Goal: Task Accomplishment & Management: Manage account settings

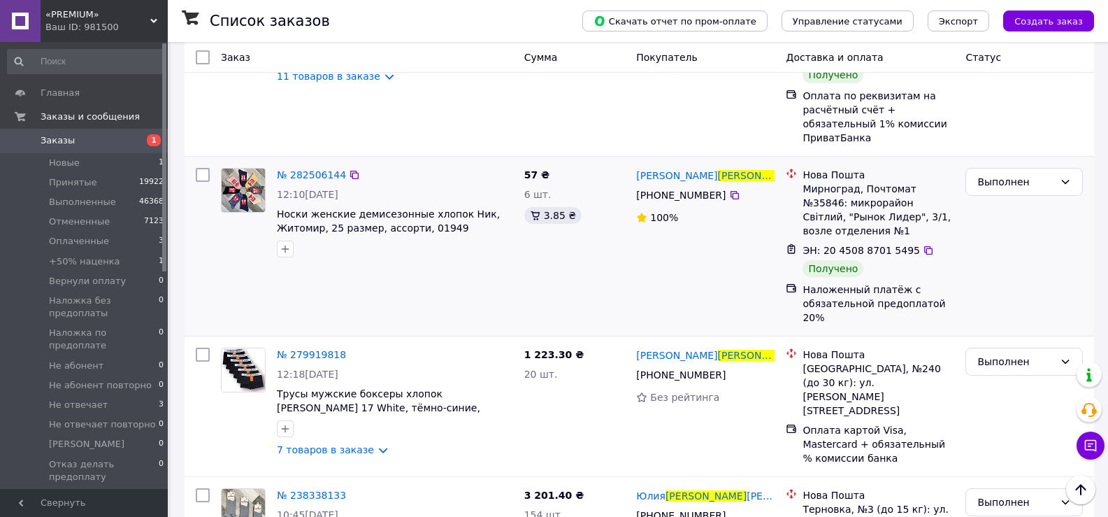
scroll to position [280, 0]
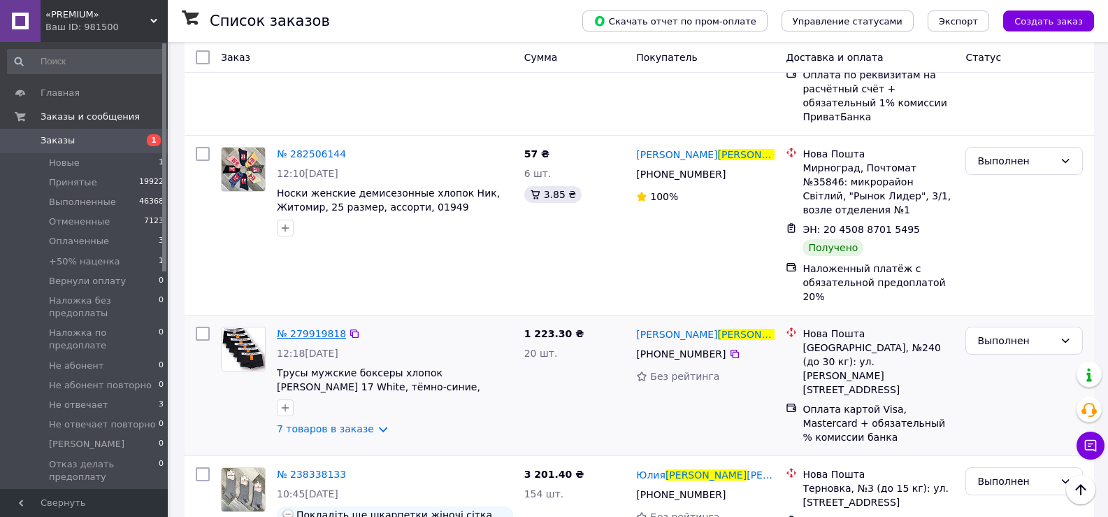
type input "черкасов"
click at [313, 328] on span "№ 279919818" at bounding box center [311, 333] width 69 height 11
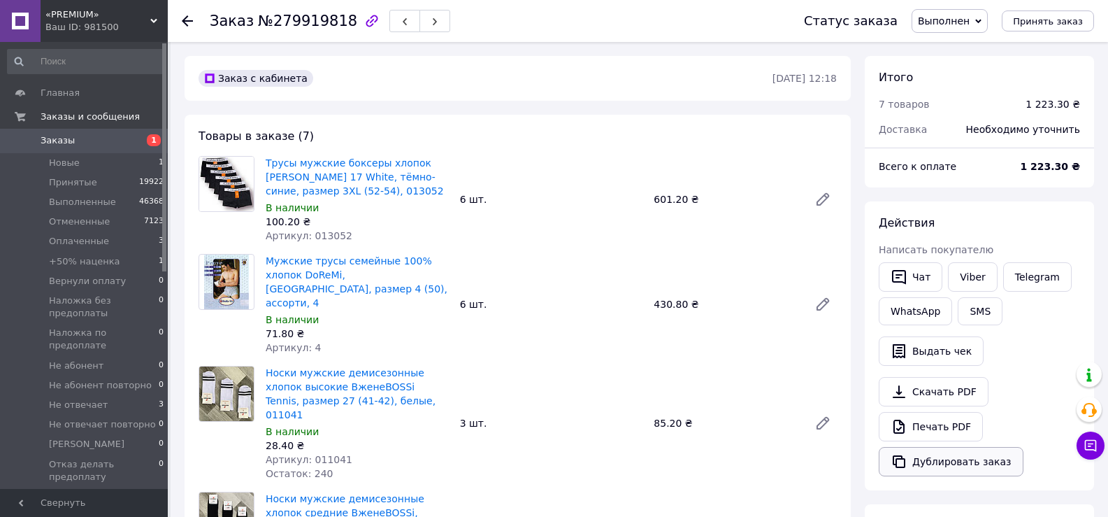
click at [940, 459] on button "Дублировать заказ" at bounding box center [951, 461] width 145 height 29
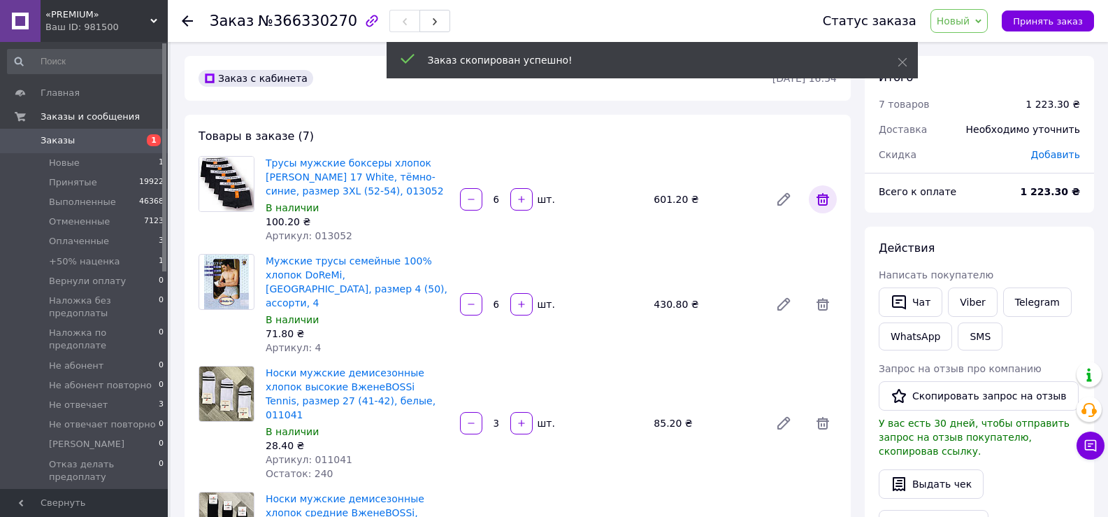
click at [818, 201] on icon at bounding box center [823, 199] width 13 height 13
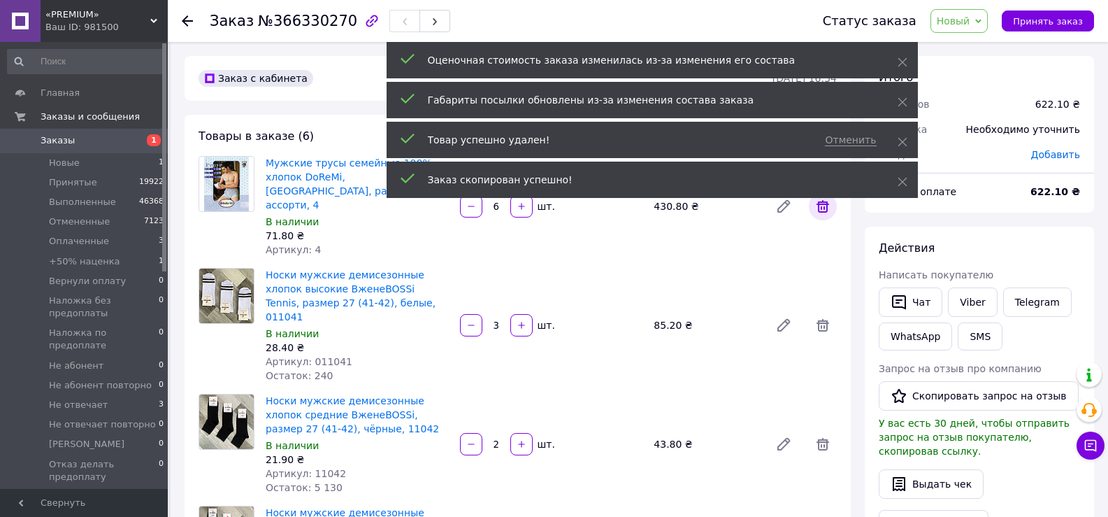
click at [826, 203] on icon at bounding box center [823, 206] width 17 height 17
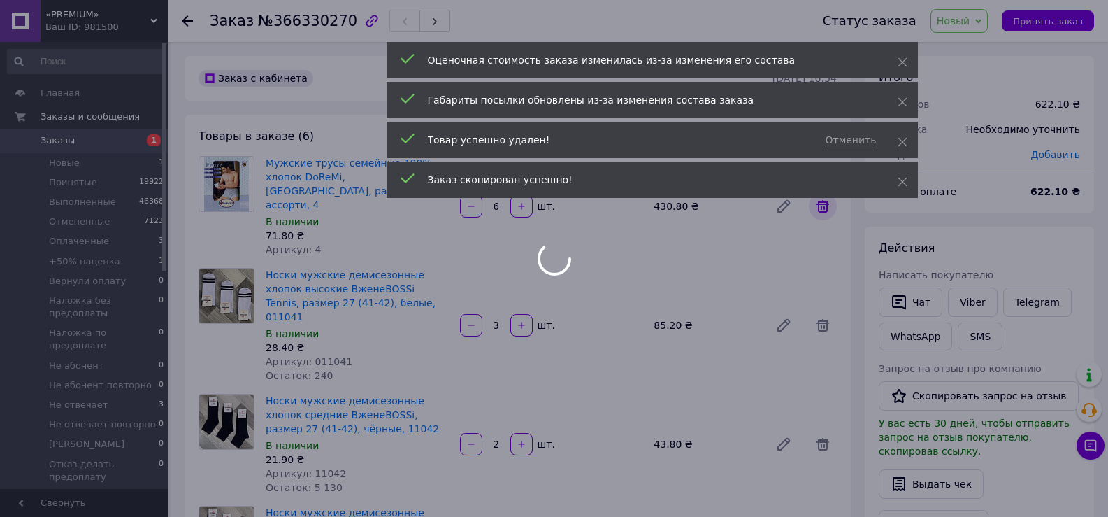
type input "3"
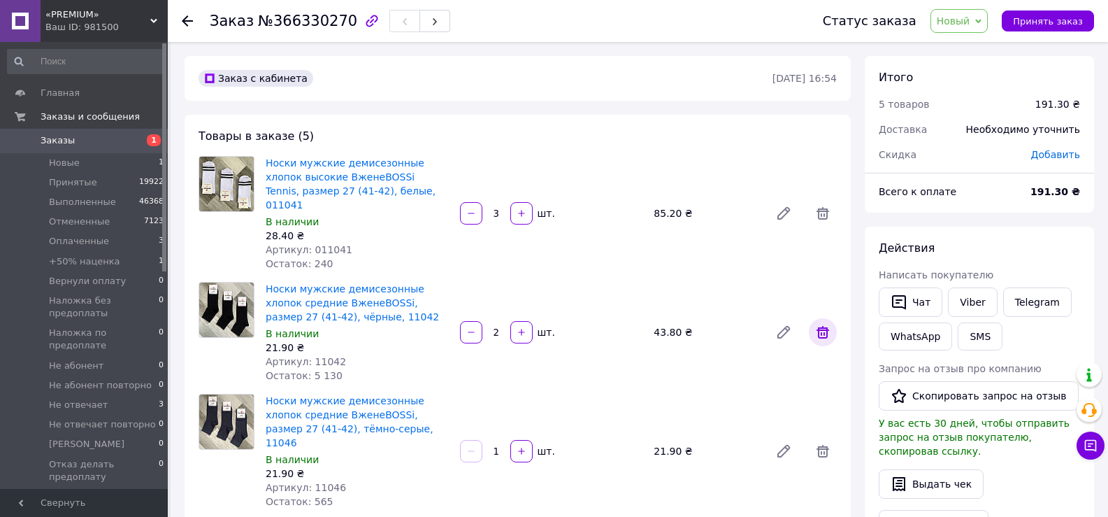
click at [826, 326] on icon at bounding box center [823, 332] width 13 height 13
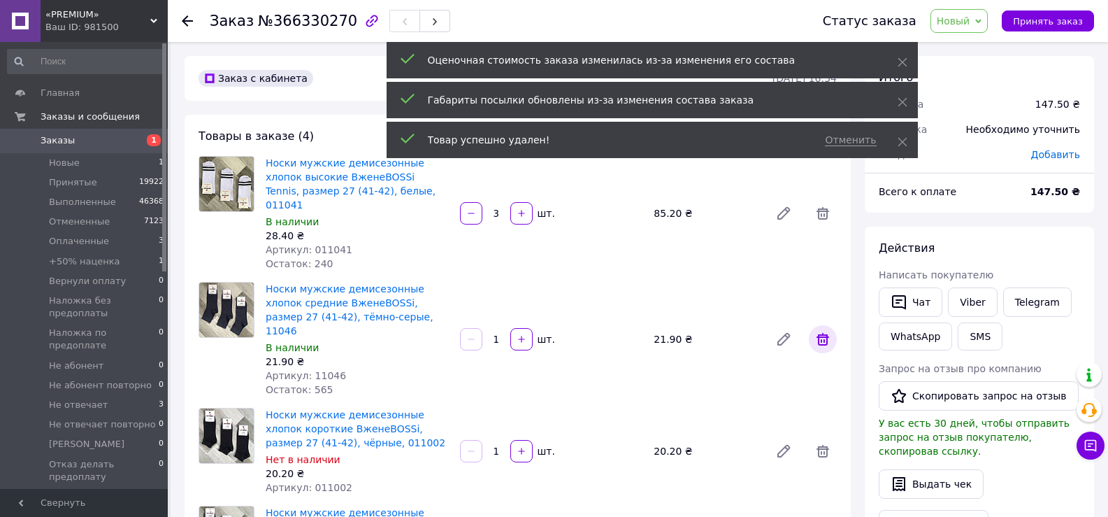
click at [826, 333] on icon at bounding box center [823, 339] width 13 height 13
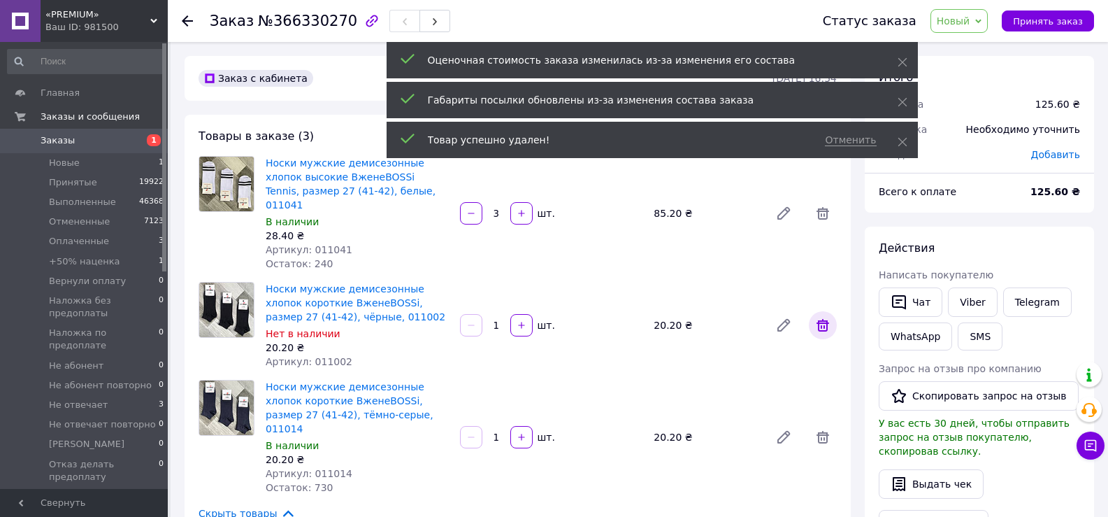
click at [826, 319] on icon at bounding box center [823, 325] width 13 height 13
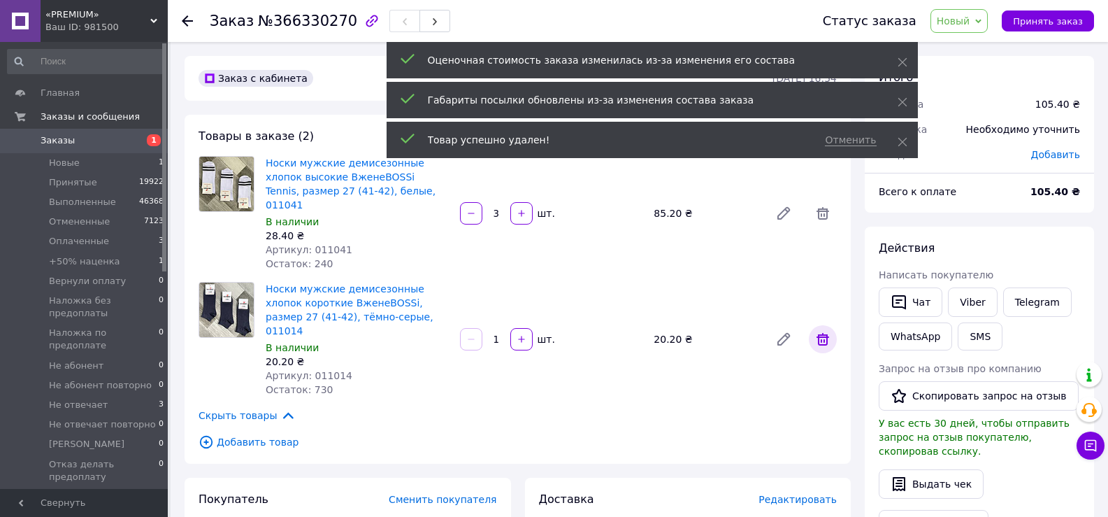
click at [826, 333] on icon at bounding box center [823, 339] width 13 height 13
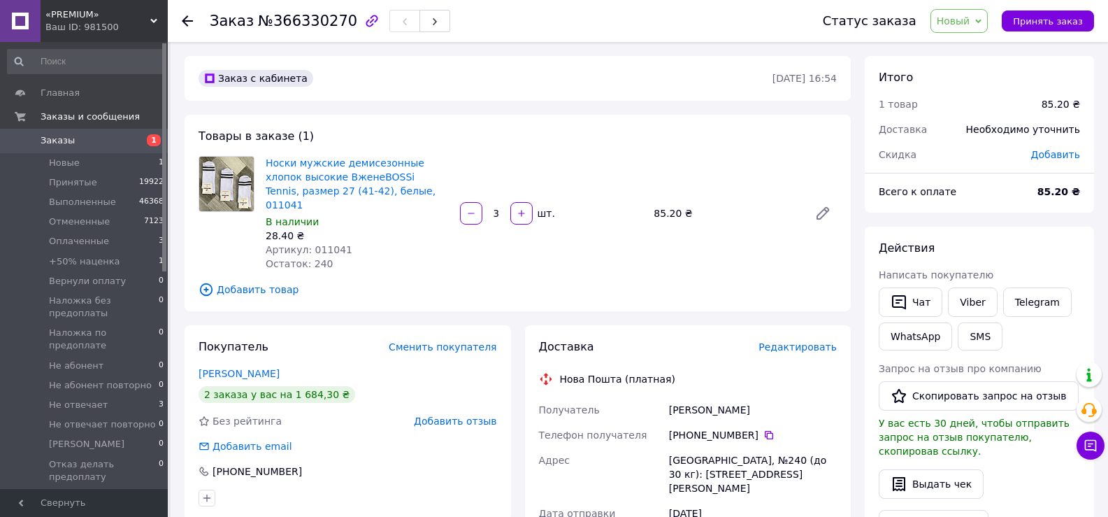
click at [257, 282] on span "Добавить товар" at bounding box center [518, 289] width 638 height 15
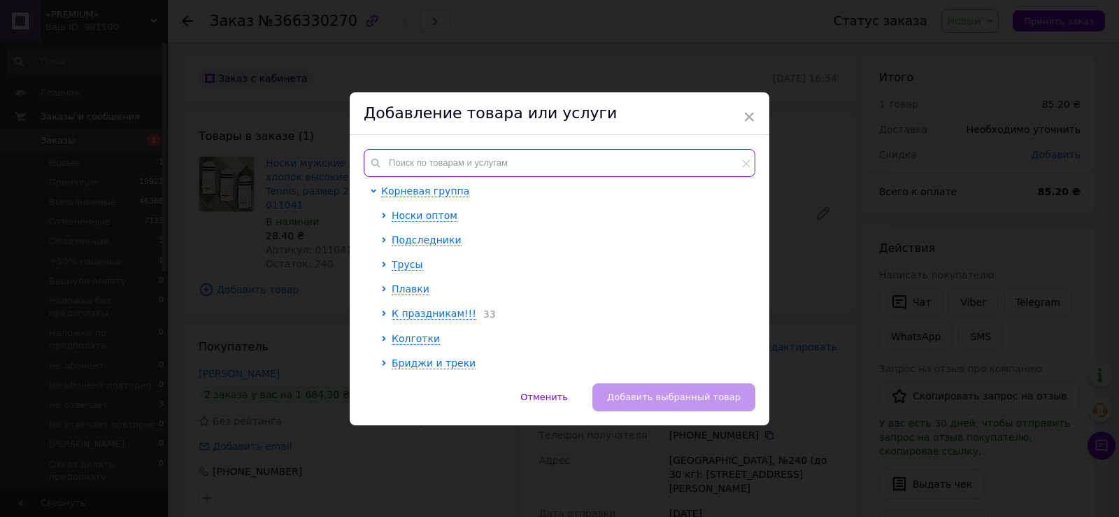
click at [503, 164] on input "text" at bounding box center [560, 163] width 392 height 28
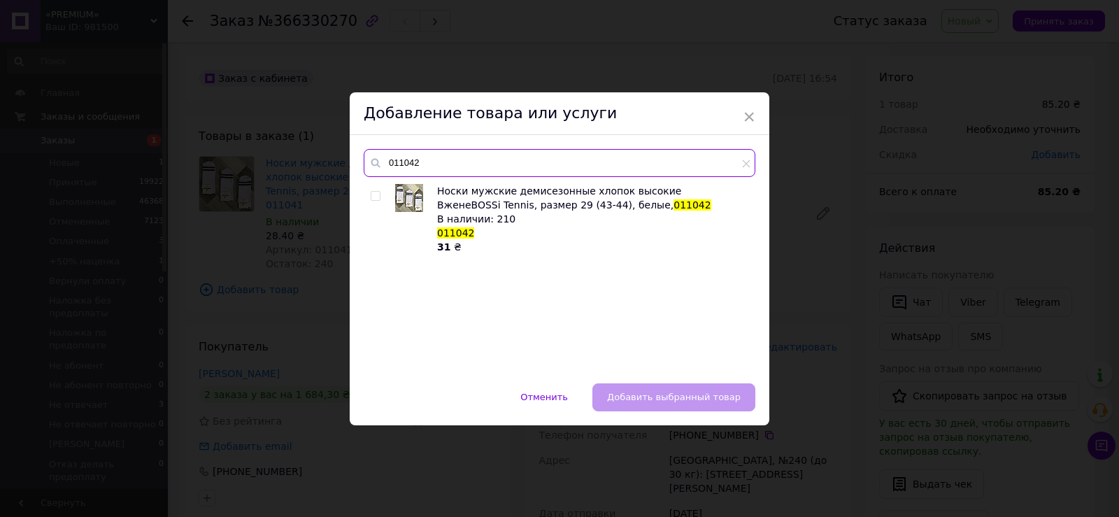
type input "011042"
click at [375, 196] on input "checkbox" at bounding box center [375, 196] width 9 height 9
checkbox input "true"
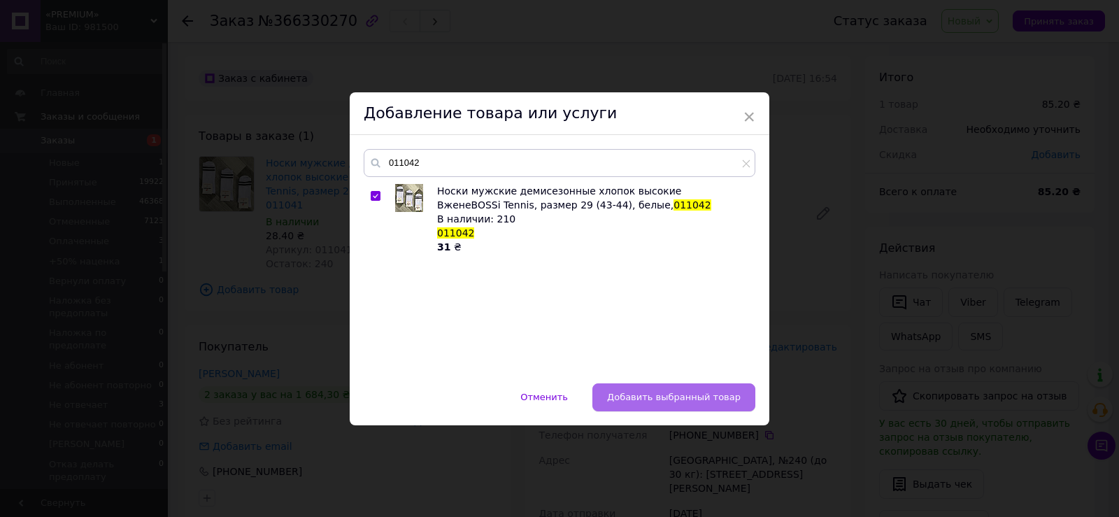
click at [695, 396] on span "Добавить выбранный товар" at bounding box center [674, 397] width 134 height 10
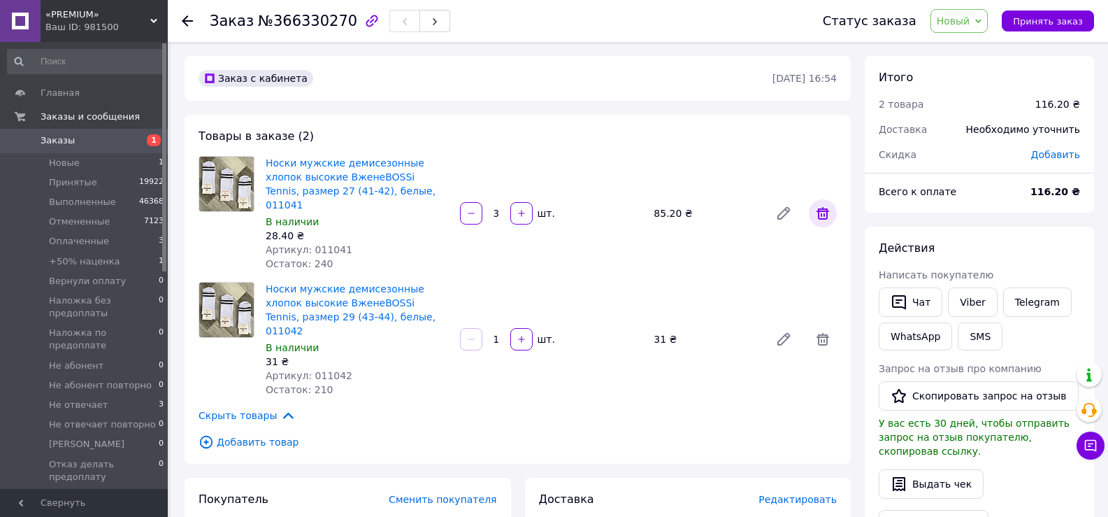
click at [825, 210] on icon at bounding box center [823, 213] width 17 height 17
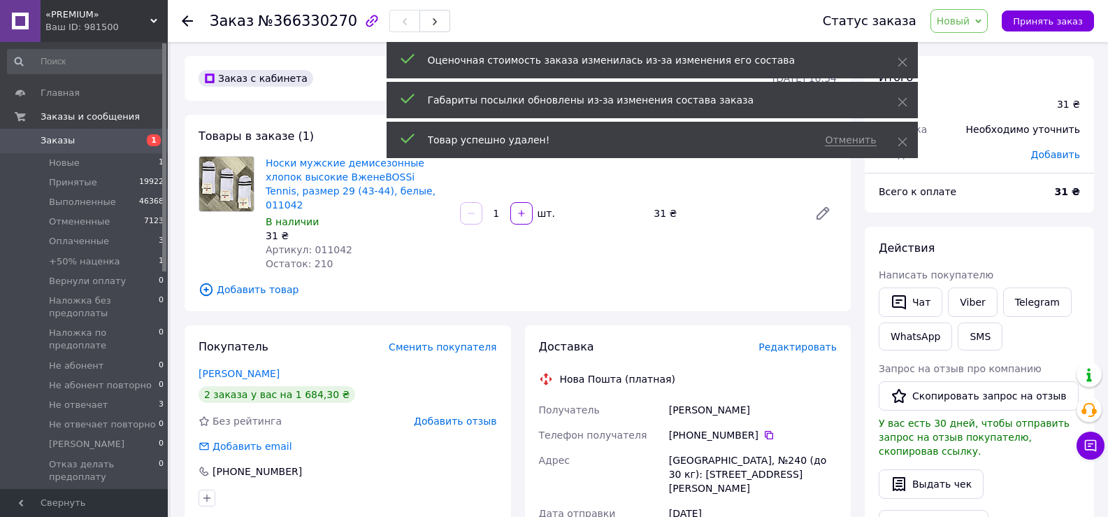
click at [498, 208] on input "1" at bounding box center [496, 213] width 22 height 10
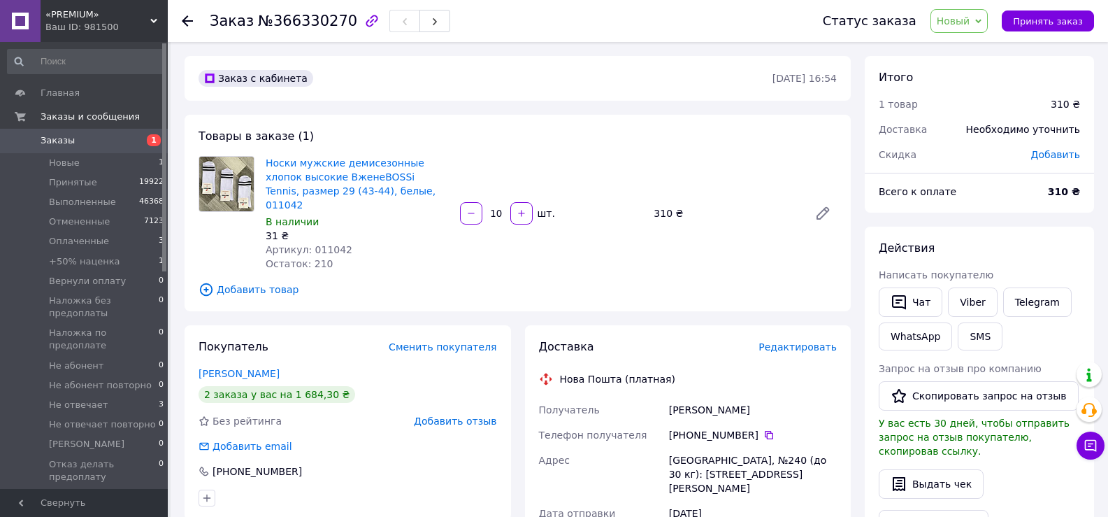
type input "10"
click at [266, 282] on span "Добавить товар" at bounding box center [518, 289] width 638 height 15
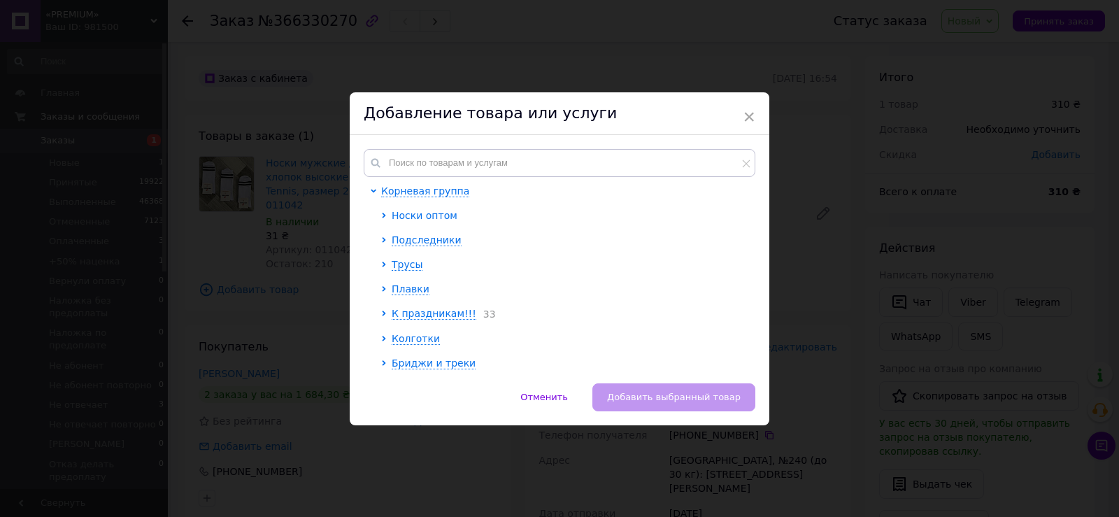
click at [382, 215] on icon at bounding box center [383, 216] width 3 height 6
click at [392, 237] on icon at bounding box center [393, 240] width 3 height 6
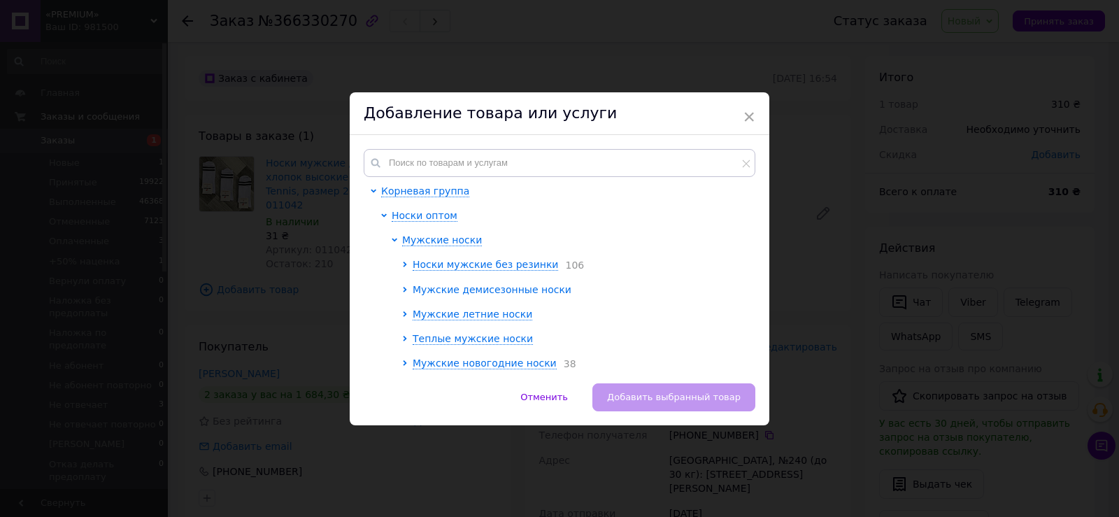
click at [402, 287] on icon at bounding box center [405, 290] width 6 height 6
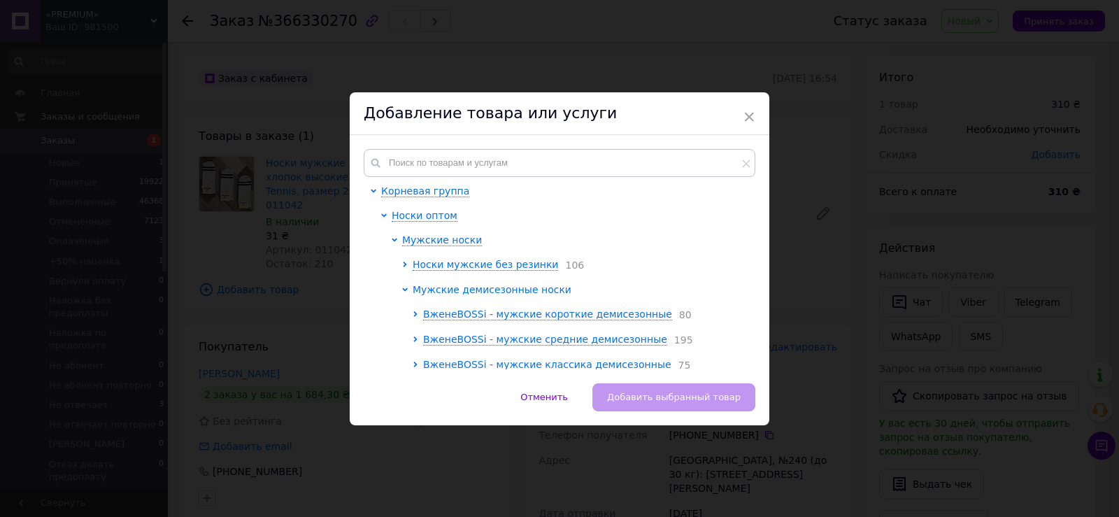
scroll to position [70, 0]
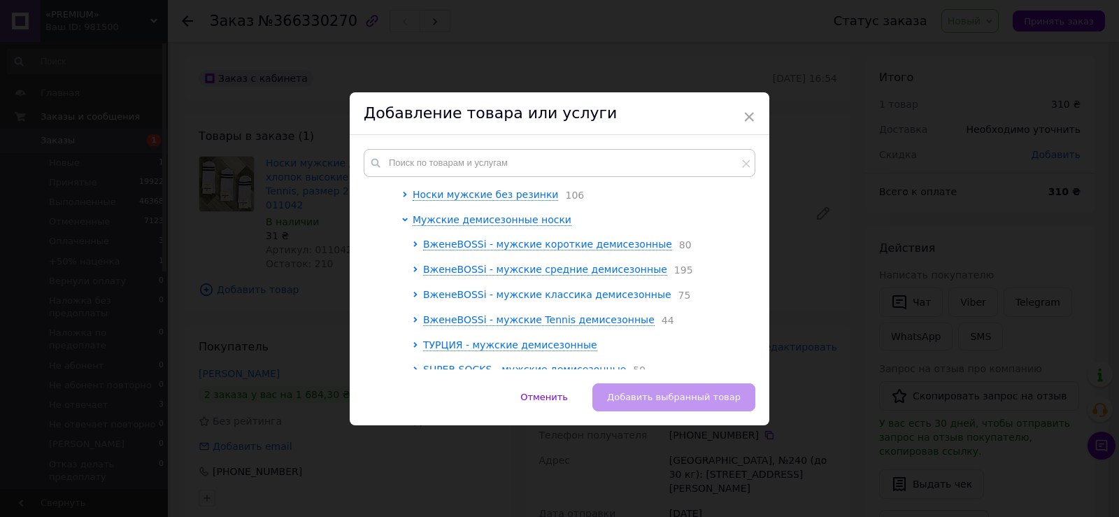
click at [413, 292] on icon at bounding box center [416, 295] width 6 height 6
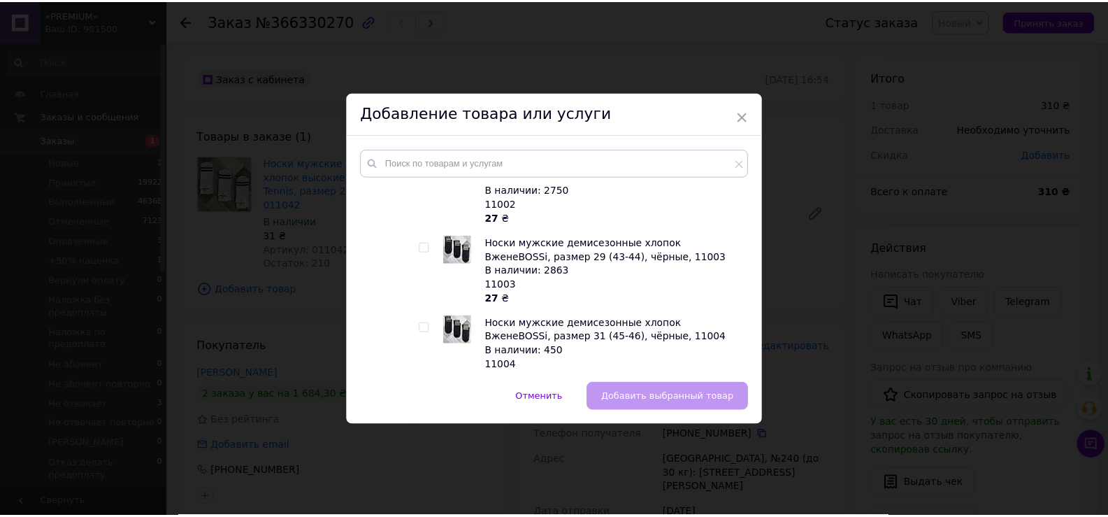
scroll to position [1119, 0]
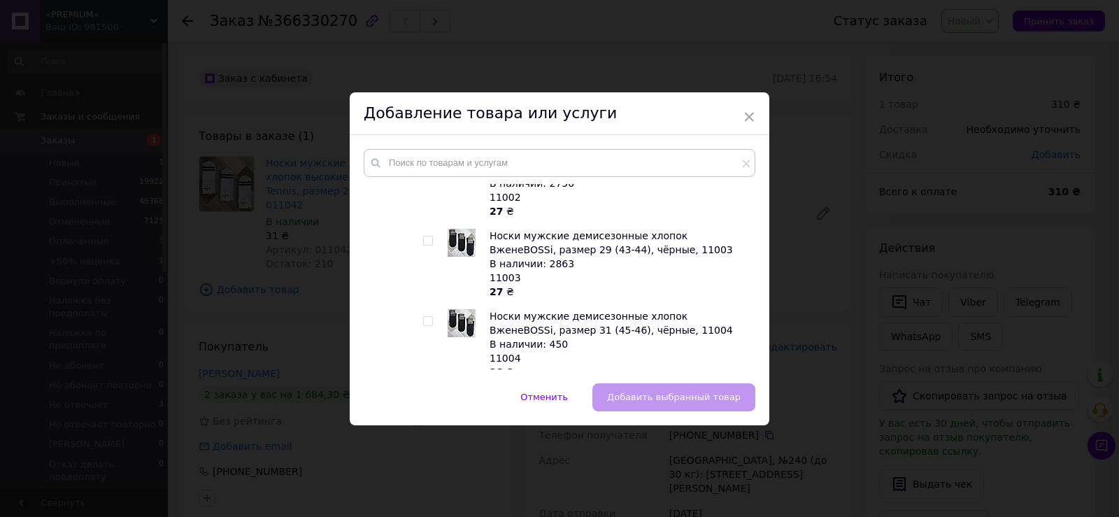
click at [428, 241] on input "checkbox" at bounding box center [427, 240] width 9 height 9
checkbox input "true"
click at [664, 402] on span "Добавить выбранный товар" at bounding box center [674, 397] width 134 height 10
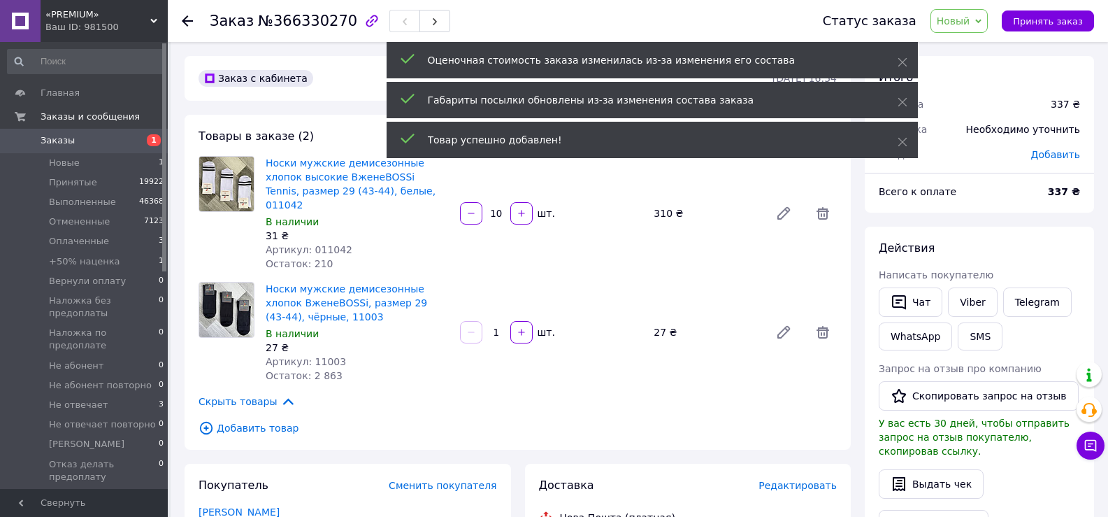
click at [495, 327] on input "1" at bounding box center [496, 332] width 22 height 10
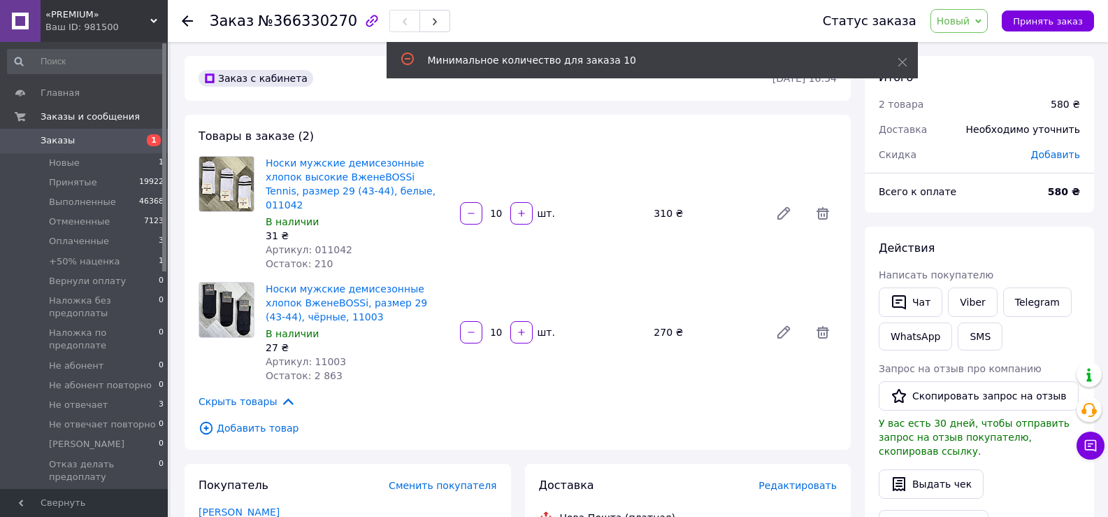
type input "10"
click at [971, 20] on span "Новый" at bounding box center [954, 20] width 34 height 11
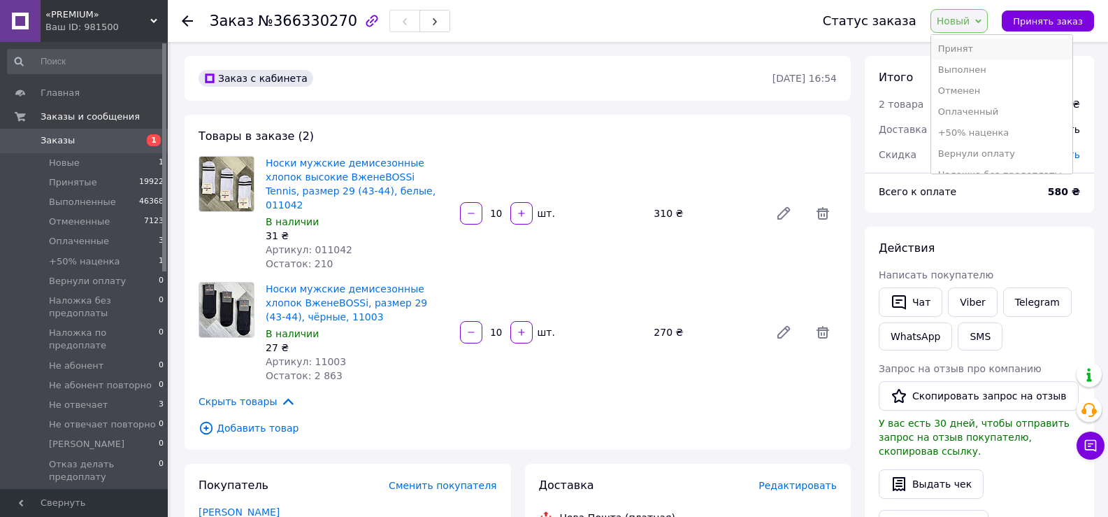
click at [973, 45] on li "Принят" at bounding box center [1001, 48] width 141 height 21
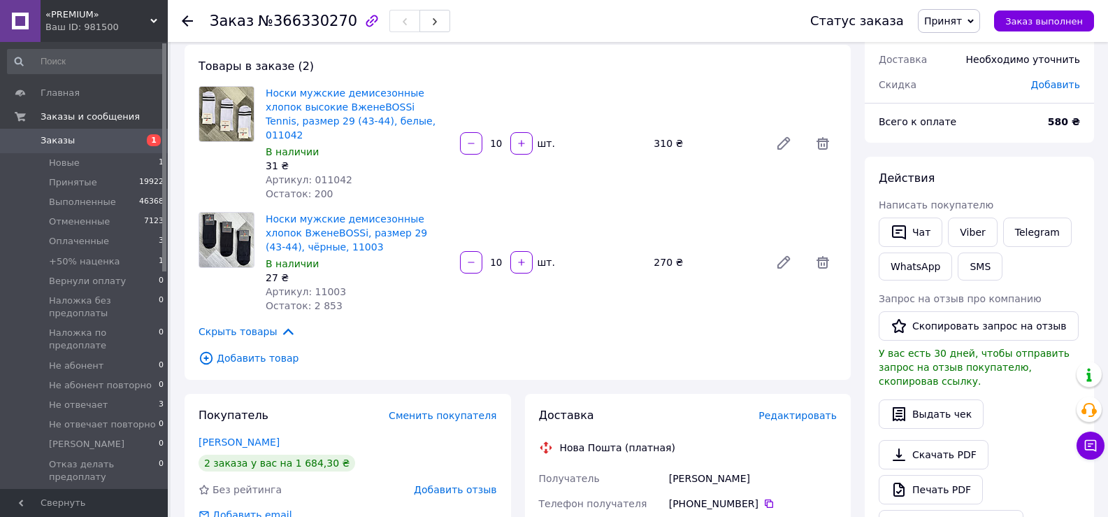
scroll to position [0, 0]
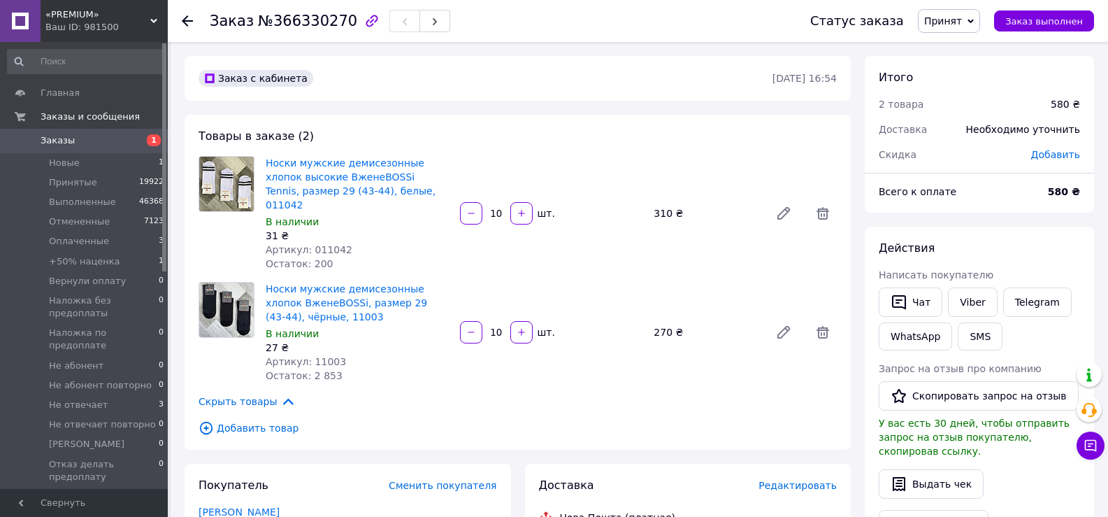
click at [957, 27] on span "Принят" at bounding box center [943, 20] width 38 height 11
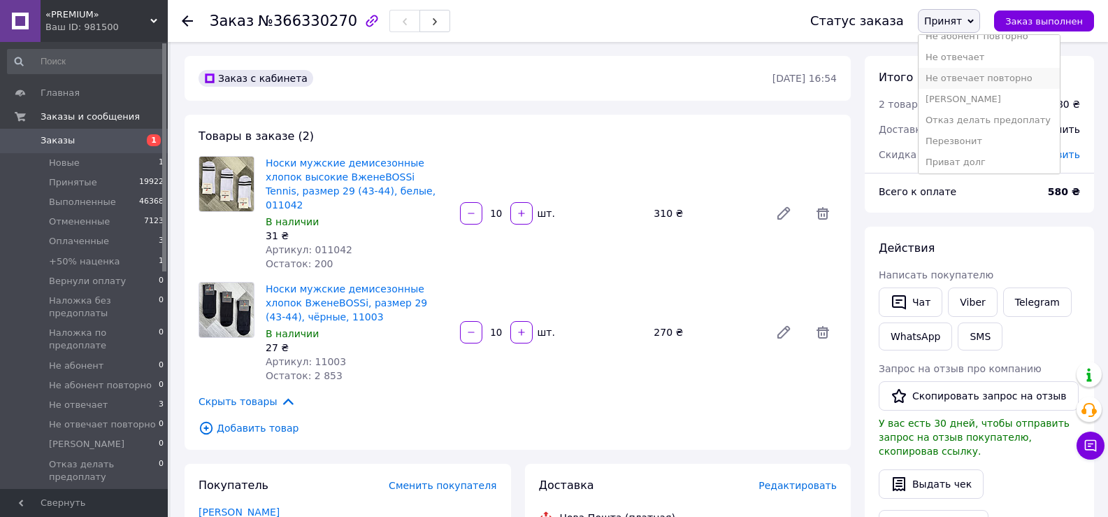
scroll to position [204, 0]
click at [984, 133] on li "Приват долг" at bounding box center [989, 138] width 141 height 21
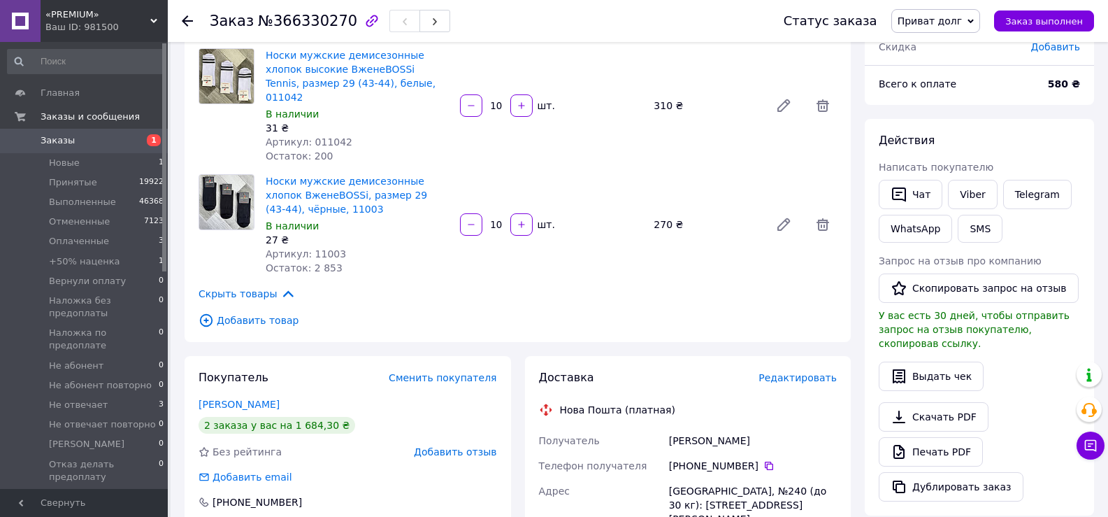
scroll to position [0, 0]
